Goal: Transaction & Acquisition: Register for event/course

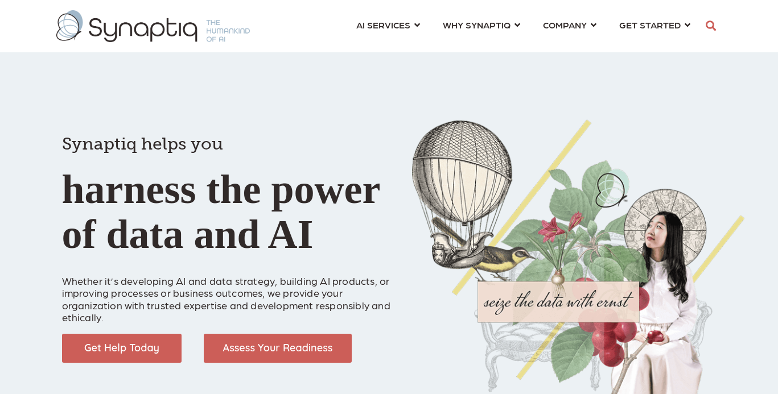
scroll to position [0, 5]
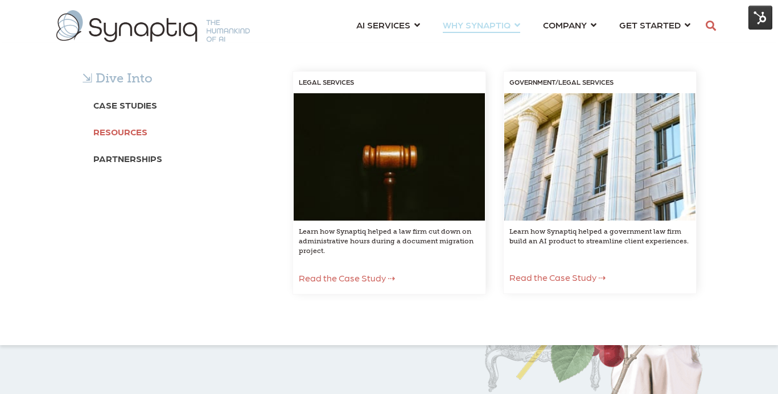
click at [127, 133] on b "Resources" at bounding box center [120, 131] width 54 height 11
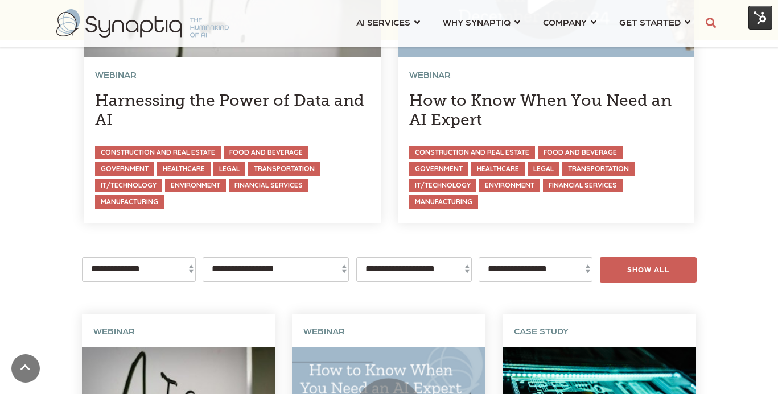
scroll to position [280, 0]
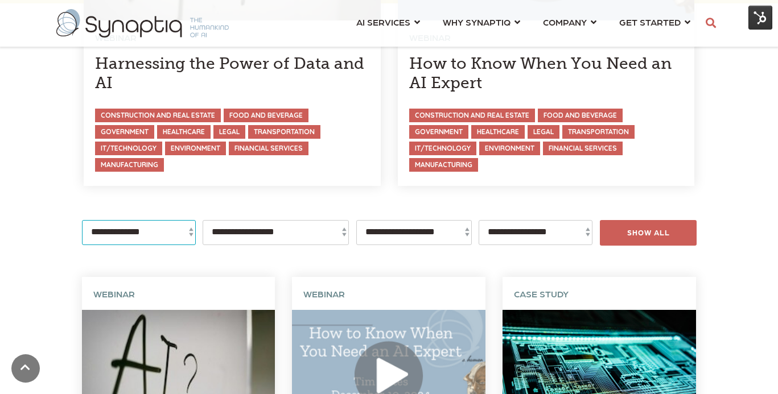
click at [167, 242] on select "**********" at bounding box center [139, 232] width 114 height 25
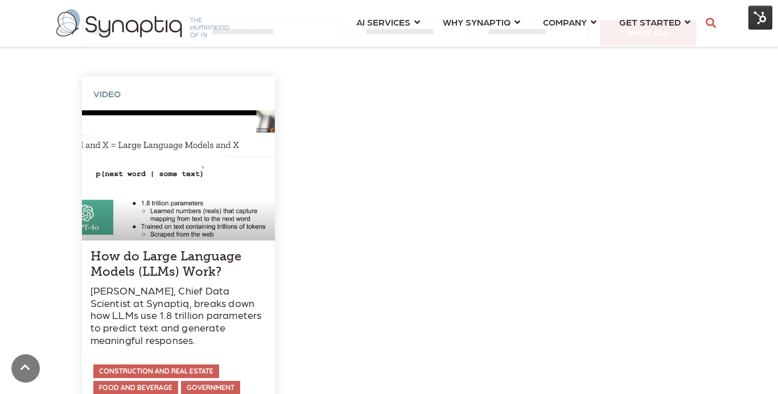
scroll to position [419, 0]
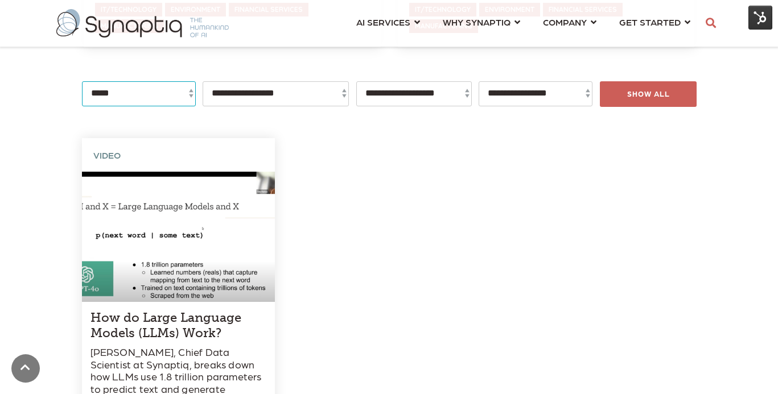
click at [125, 91] on select "**********" at bounding box center [139, 93] width 114 height 25
select select "*******"
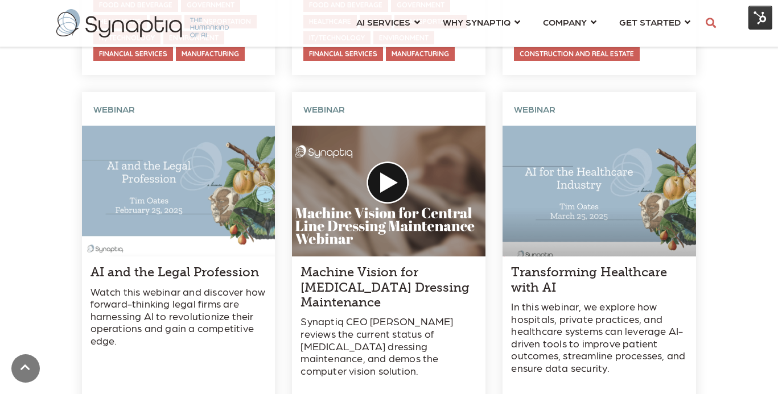
scroll to position [692, 0]
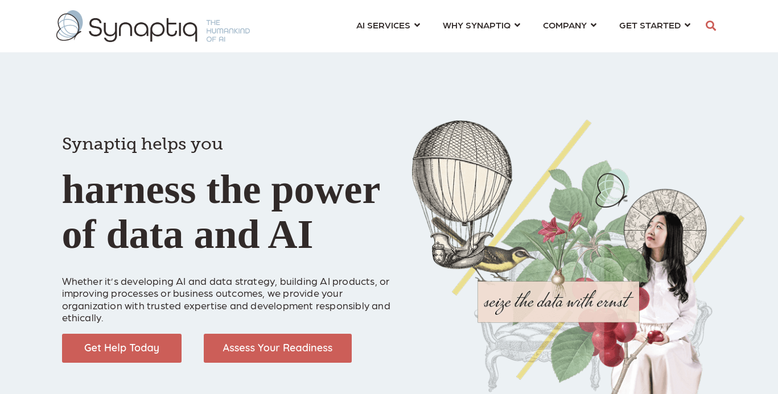
scroll to position [0, 5]
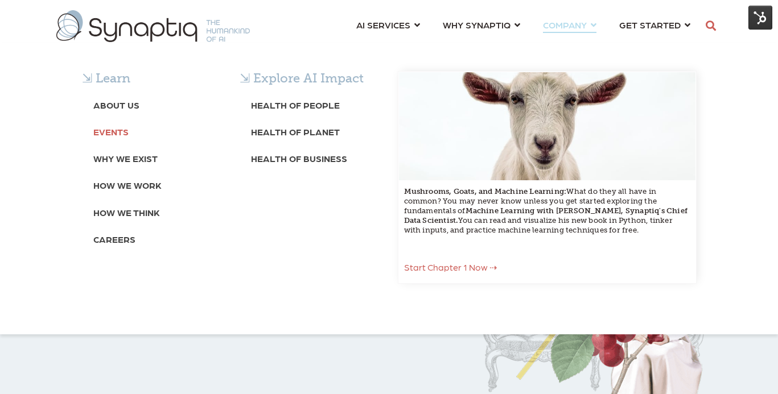
click at [120, 127] on b "Events" at bounding box center [110, 131] width 35 height 11
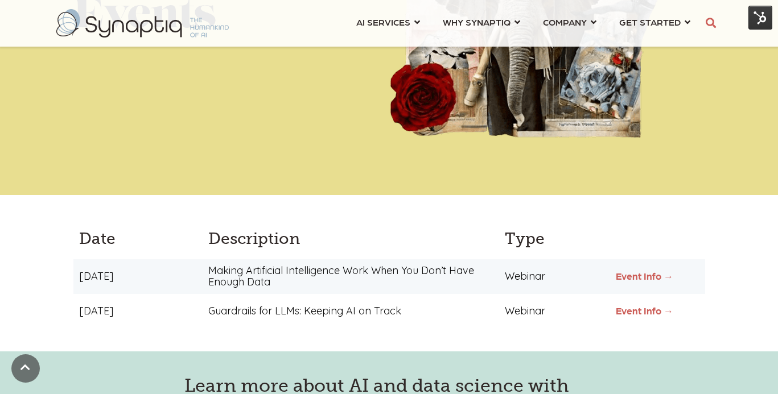
scroll to position [279, 0]
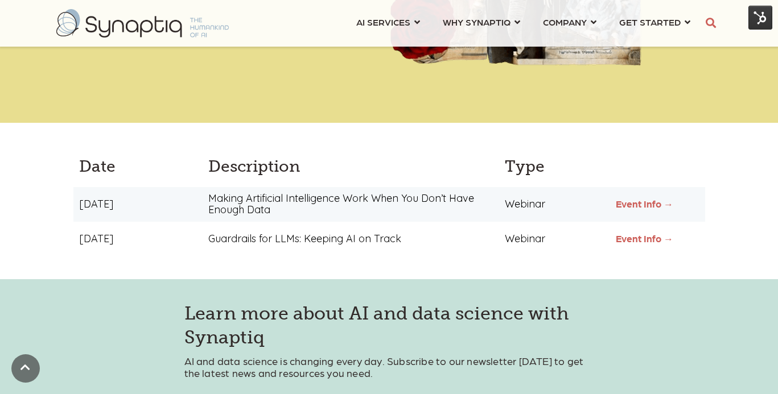
click at [648, 245] on div "September 30, 2025 Guardrails for LLMs: Keeping AI on Track Webinar Event Info →" at bounding box center [389, 239] width 632 height 35
click at [648, 241] on link "Event Info →" at bounding box center [644, 238] width 57 height 11
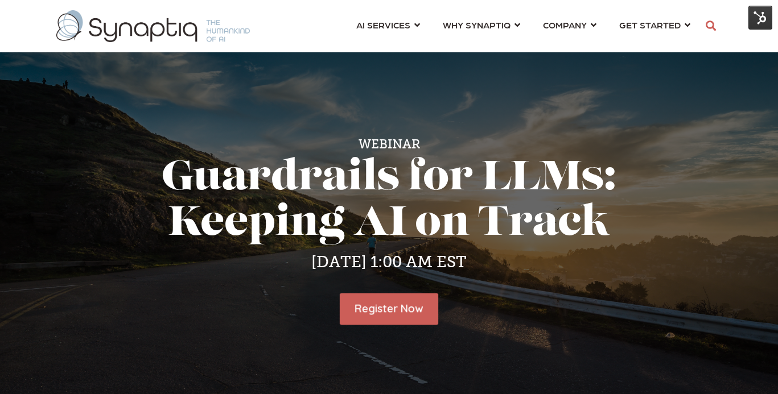
click at [406, 310] on link "Register Now" at bounding box center [389, 309] width 98 height 31
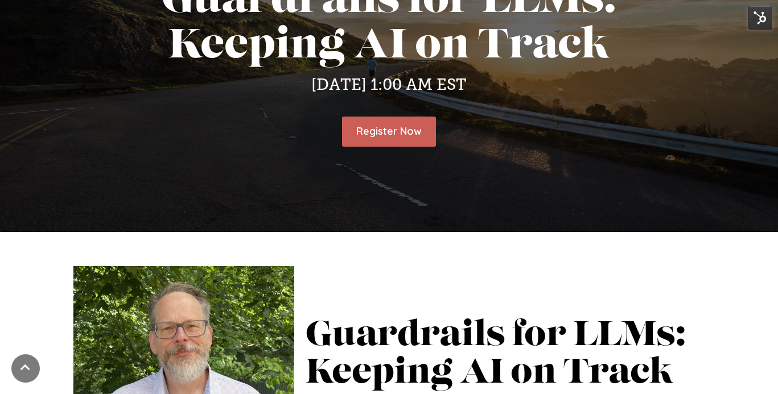
scroll to position [176, 0]
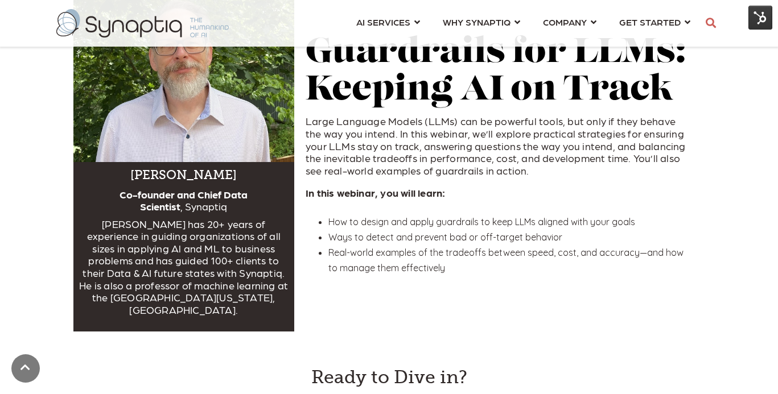
scroll to position [539, 0]
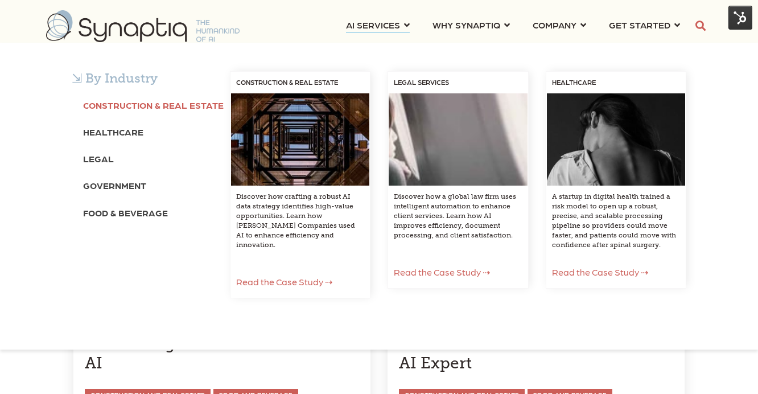
click at [179, 109] on b "Construction & Real Estate" at bounding box center [153, 105] width 141 height 11
